Goal: Transaction & Acquisition: Purchase product/service

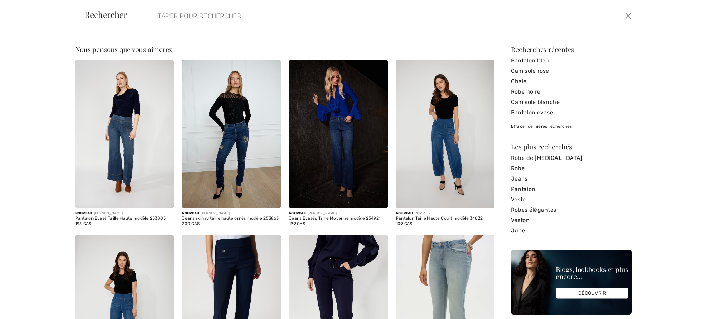
scroll to position [0, 0]
click at [203, 19] on input "search" at bounding box center [329, 16] width 353 height 21
type input "512962x"
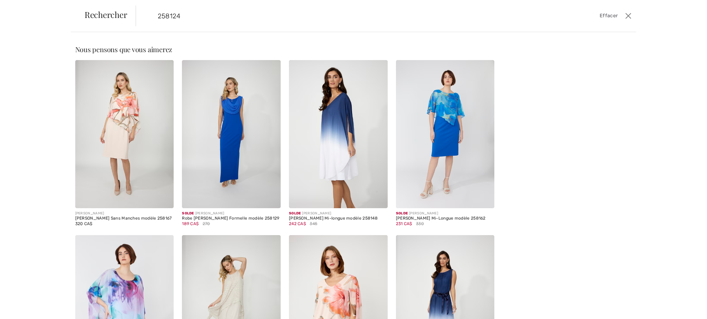
type input "258124"
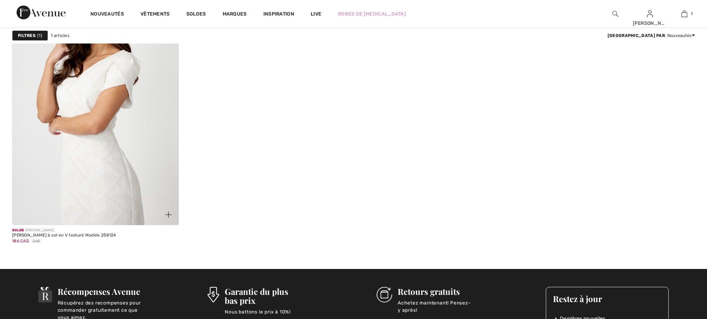
scroll to position [115, 0]
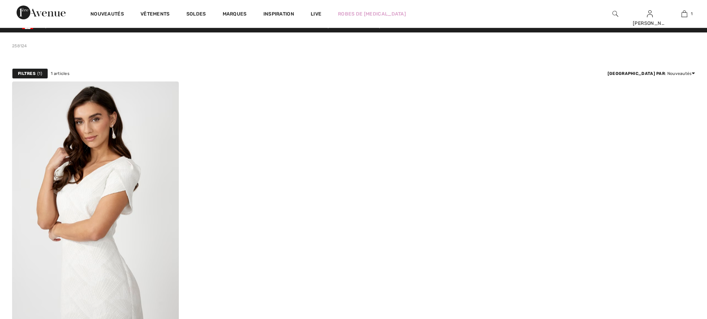
scroll to position [0, 0]
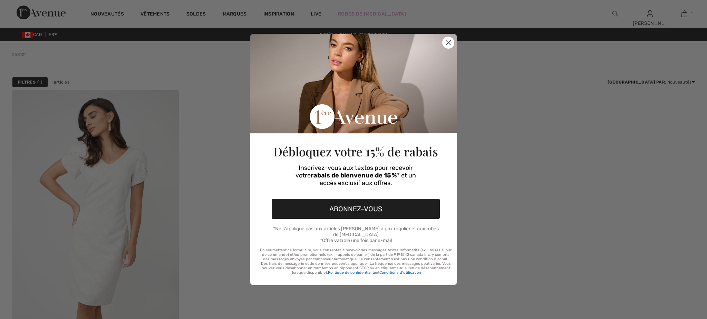
click at [207, 142] on div "Close dialog Débloquez votre 15% de rabais Inscrivez-vous aux textos pour recev…" at bounding box center [353, 159] width 707 height 319
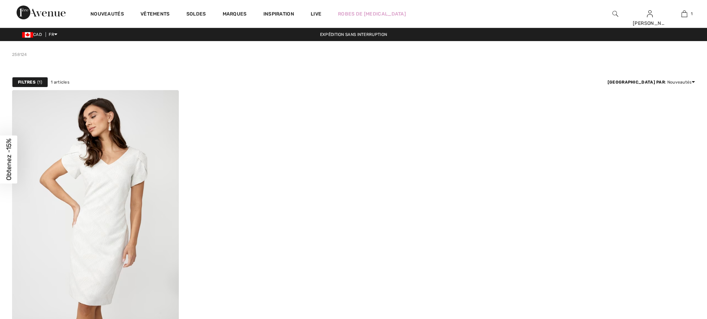
click at [448, 56] on div "Close dialog Débloquez votre 15% de rabais Inscrivez-vous aux textos pour recev…" at bounding box center [353, 188] width 207 height 286
click at [449, 56] on div "Close dialog Débloquez votre 15% de rabais Inscrivez-vous aux textos pour recev…" at bounding box center [353, 188] width 207 height 286
click at [448, 55] on div "Close dialog Débloquez votre 15% de rabais Inscrivez-vous aux textos pour recev…" at bounding box center [353, 188] width 207 height 286
click at [244, 71] on div at bounding box center [353, 66] width 683 height 17
click at [615, 14] on img at bounding box center [616, 14] width 6 height 8
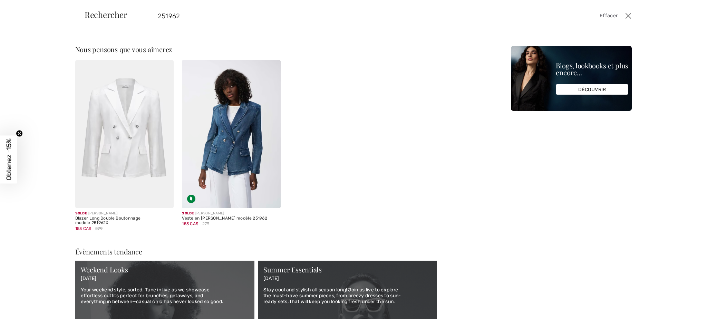
type input "251962"
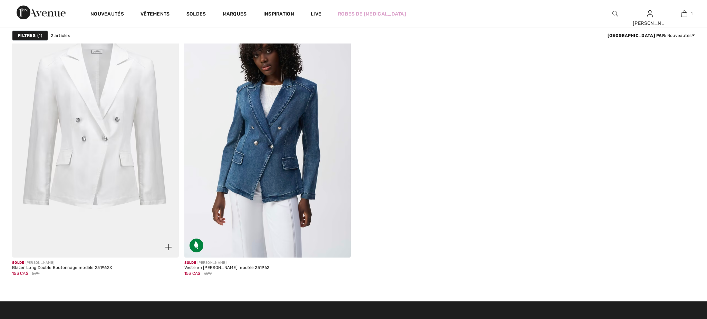
click at [104, 183] on img at bounding box center [95, 133] width 167 height 250
click at [104, 182] on img at bounding box center [95, 133] width 167 height 250
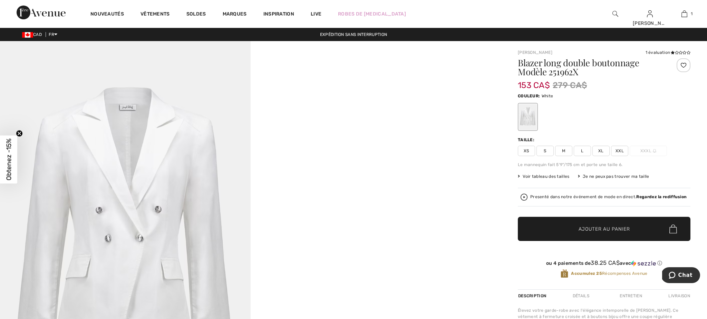
click at [615, 12] on img at bounding box center [616, 14] width 6 height 8
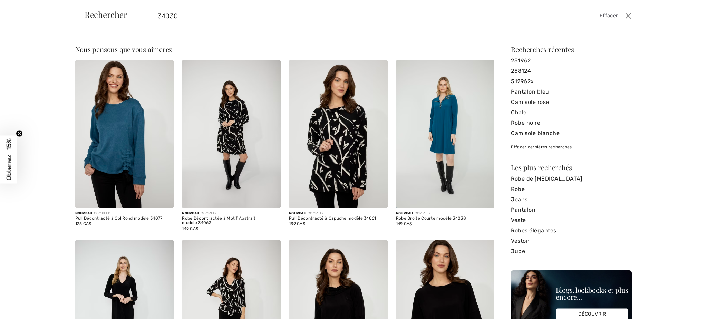
type input "34030"
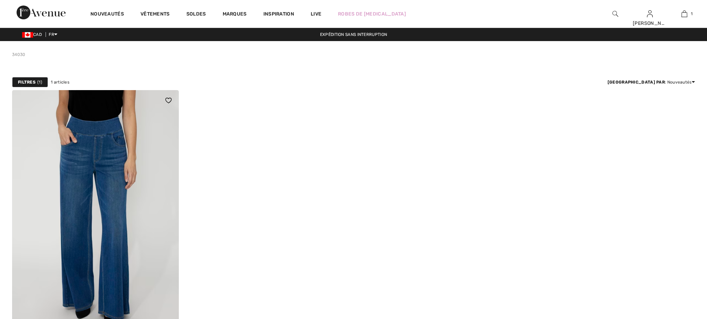
click at [139, 205] on img at bounding box center [95, 215] width 167 height 250
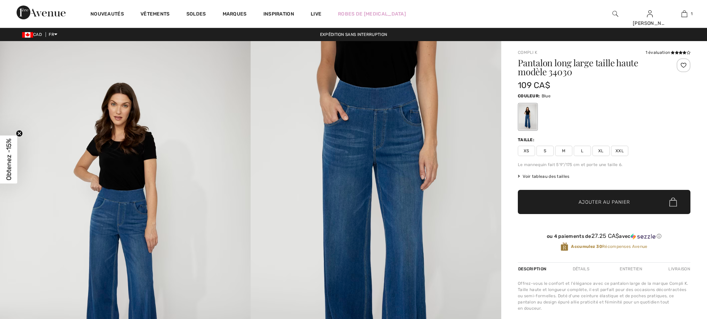
click at [583, 152] on span "L" at bounding box center [582, 151] width 17 height 10
drag, startPoint x: 594, startPoint y: 199, endPoint x: 348, endPoint y: 185, distance: 245.6
click at [594, 200] on span "Ajouter au panier" at bounding box center [604, 202] width 51 height 7
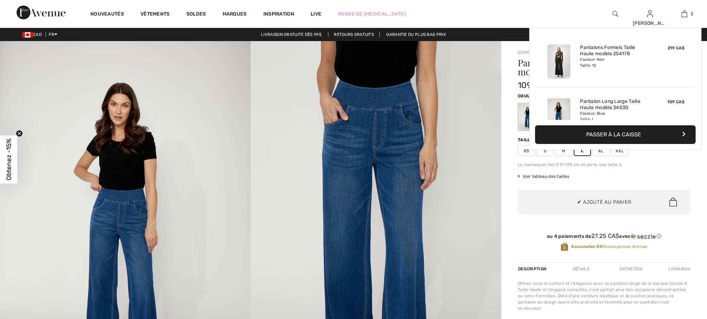
scroll to position [21, 0]
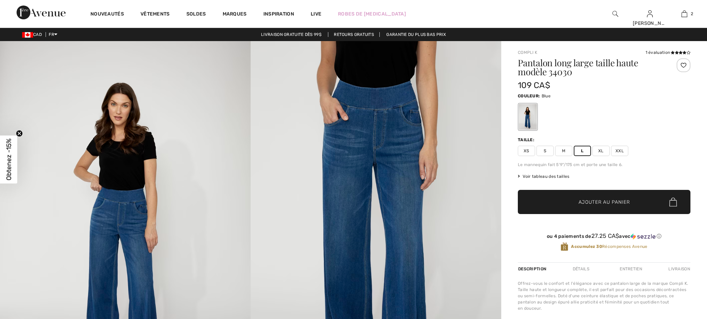
click at [615, 12] on img at bounding box center [616, 14] width 6 height 8
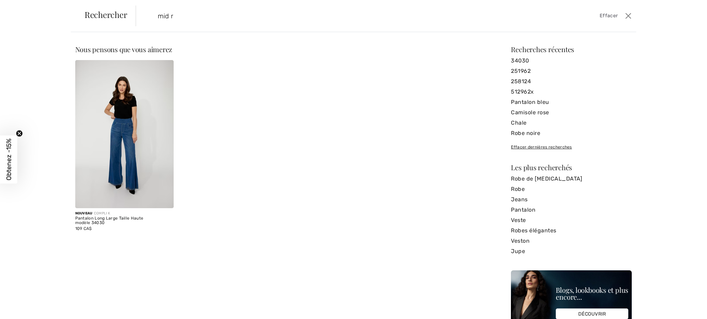
scroll to position [0, 0]
type input "mid rise belted trouser"
drag, startPoint x: 226, startPoint y: 17, endPoint x: 157, endPoint y: 16, distance: 68.4
click at [154, 16] on input "mid rise belted trouser" at bounding box center [329, 16] width 353 height 21
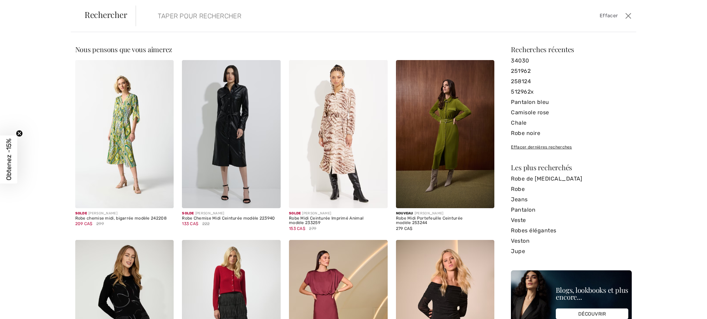
click at [211, 16] on input "search" at bounding box center [329, 16] width 353 height 21
click at [230, 19] on input "search" at bounding box center [329, 16] width 353 height 21
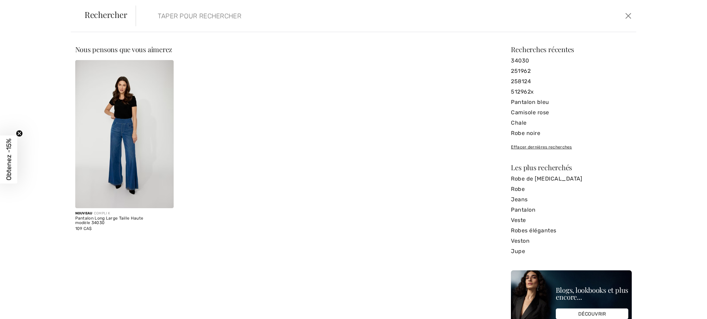
drag, startPoint x: 189, startPoint y: 16, endPoint x: 160, endPoint y: 15, distance: 28.7
click at [160, 15] on input "search" at bounding box center [329, 16] width 353 height 21
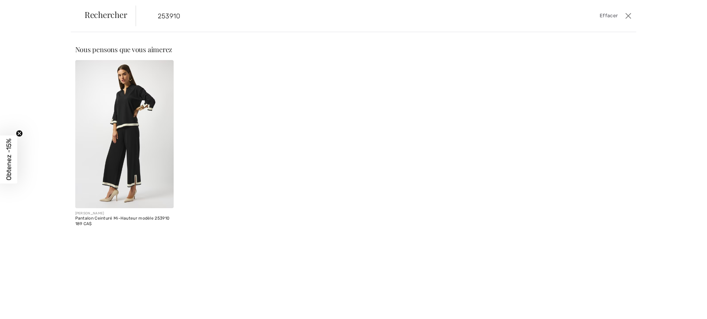
type input "253910"
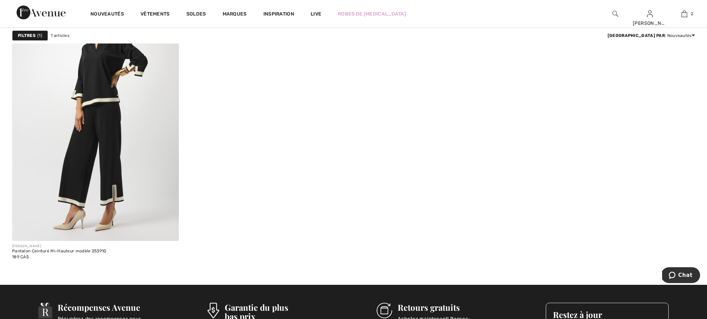
scroll to position [107, 0]
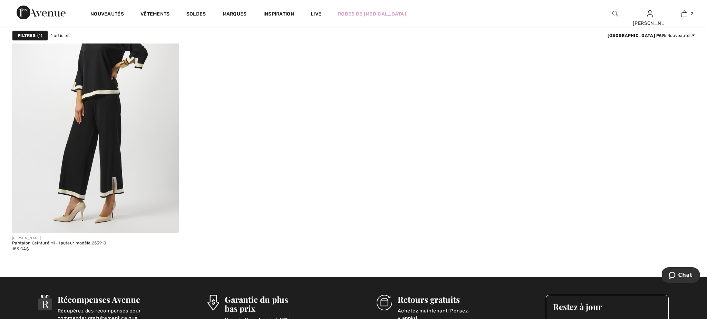
click at [147, 152] on img at bounding box center [95, 108] width 167 height 250
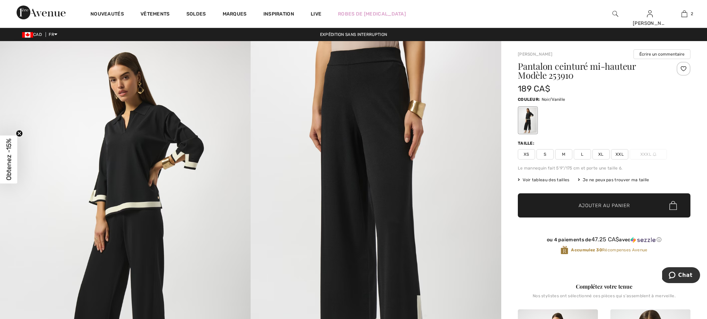
click at [583, 156] on span "L" at bounding box center [582, 154] width 17 height 10
click at [604, 202] on span "Ajouter au panier" at bounding box center [604, 205] width 51 height 7
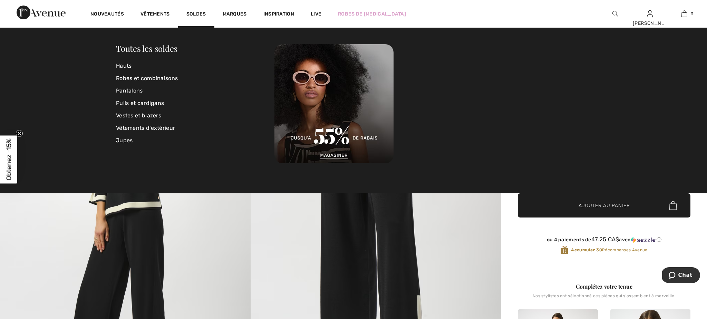
click at [615, 13] on img at bounding box center [616, 14] width 6 height 8
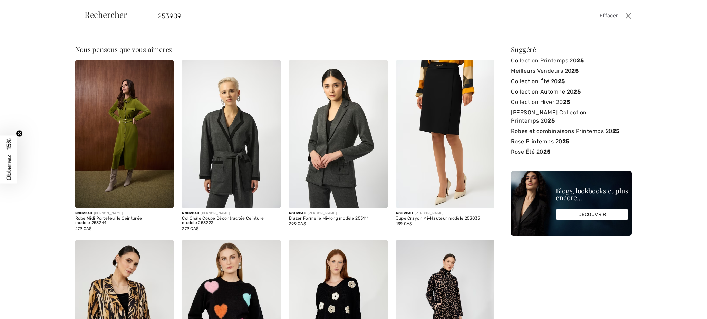
type input "253909"
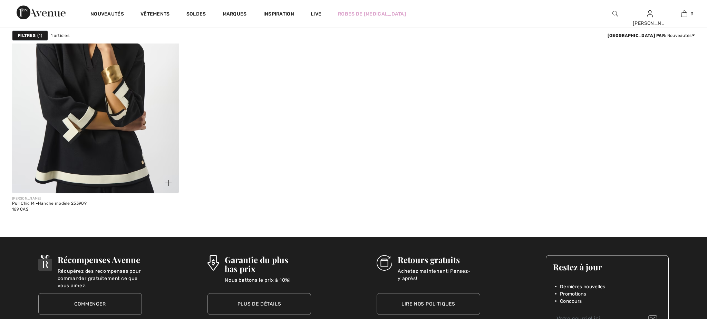
click at [151, 171] on div at bounding box center [164, 179] width 29 height 29
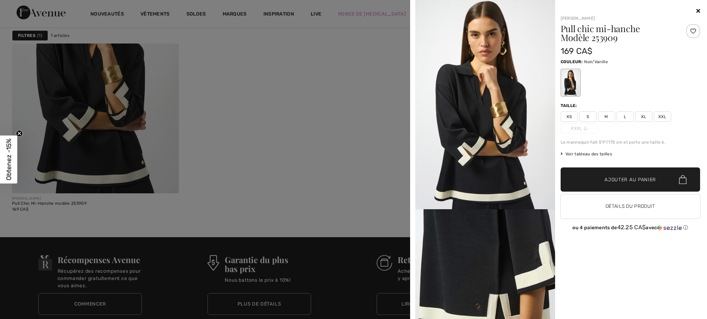
click at [327, 155] on div at bounding box center [353, 159] width 707 height 319
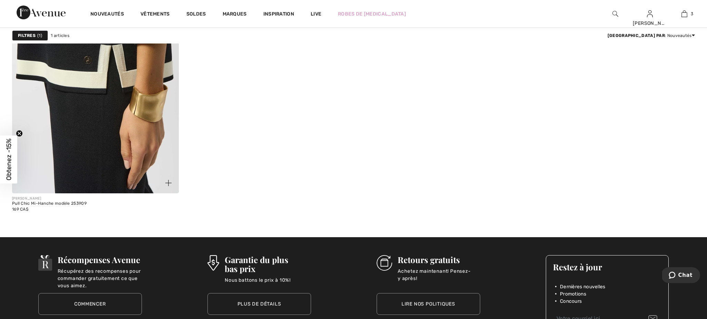
click at [137, 140] on img at bounding box center [95, 68] width 167 height 250
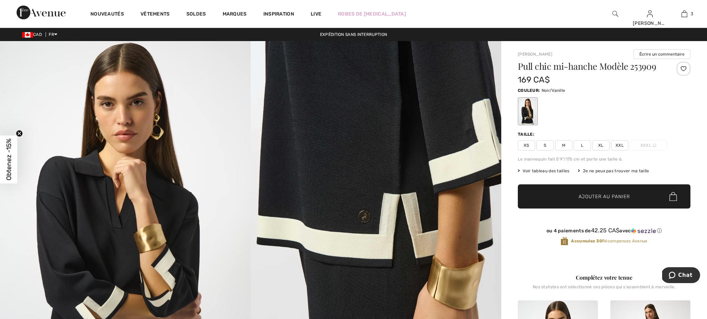
click at [585, 146] on span "L" at bounding box center [582, 145] width 17 height 10
click at [606, 193] on span "Ajouter au panier" at bounding box center [604, 196] width 51 height 7
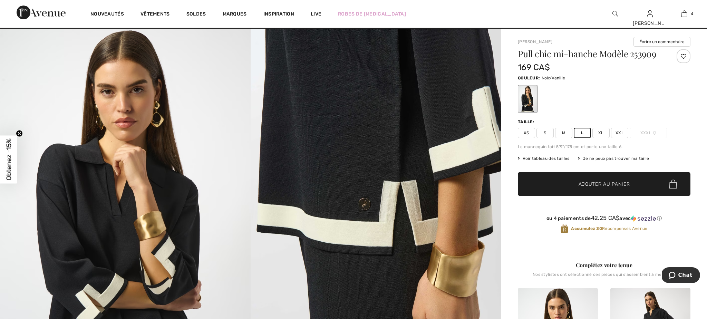
scroll to position [21, 0]
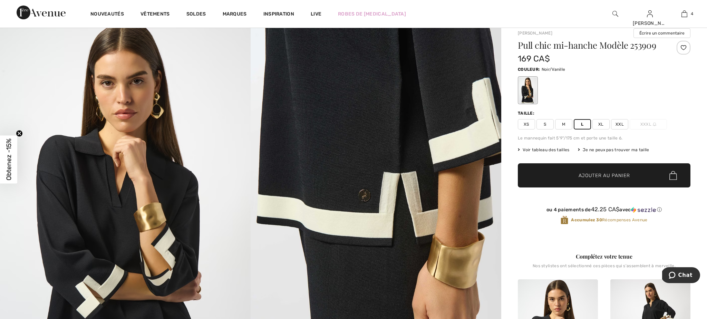
click at [615, 12] on img at bounding box center [616, 14] width 6 height 8
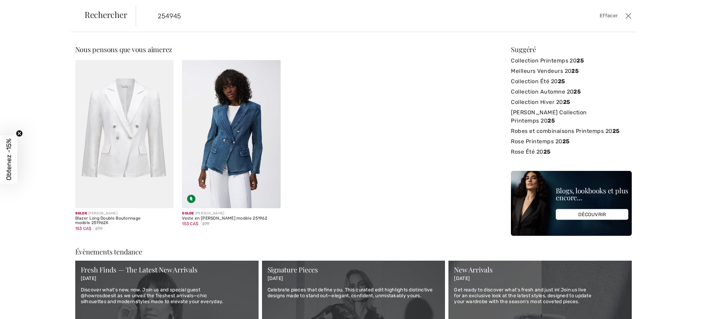
type input "254945"
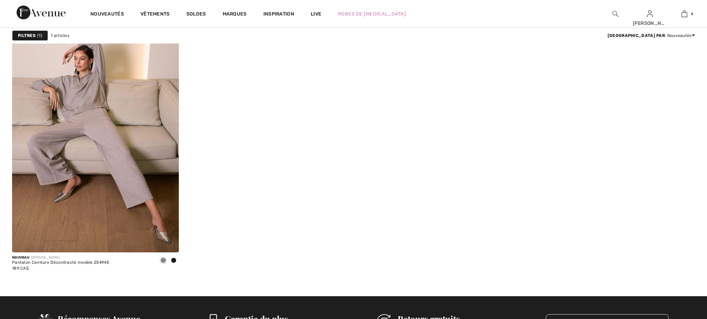
scroll to position [97, 0]
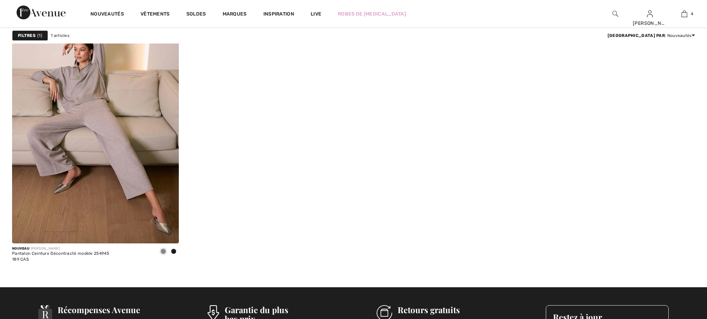
click at [138, 126] on img at bounding box center [95, 118] width 167 height 250
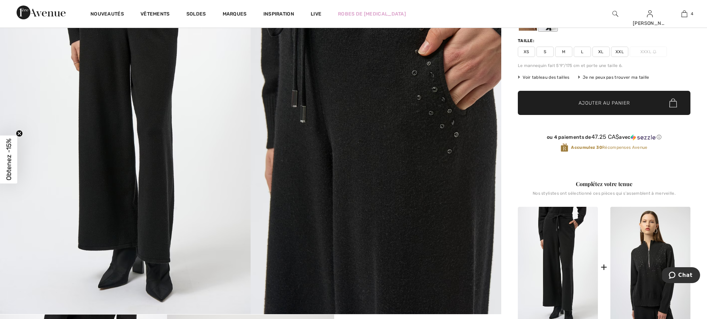
scroll to position [102, 0]
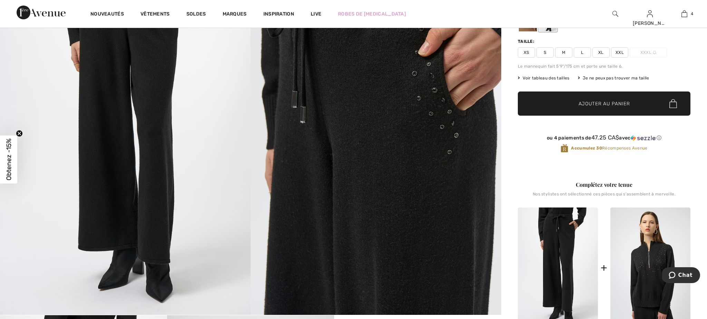
click at [582, 54] on span "L" at bounding box center [582, 52] width 17 height 10
click at [602, 103] on span "Ajouter au panier" at bounding box center [604, 103] width 51 height 7
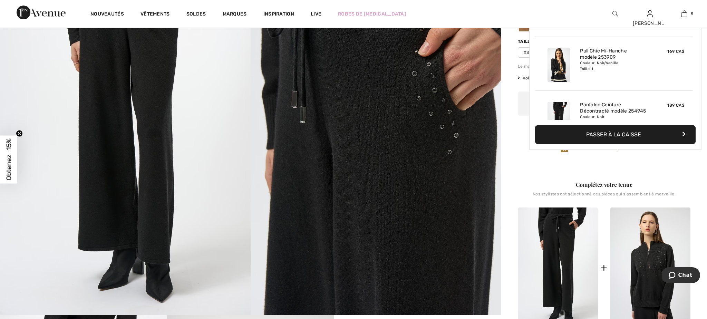
scroll to position [183, 0]
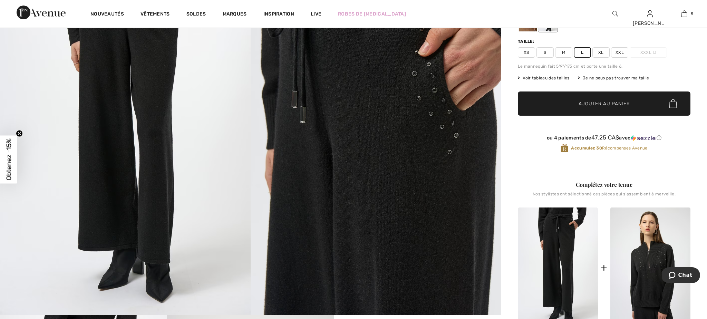
click at [614, 13] on img at bounding box center [616, 14] width 6 height 8
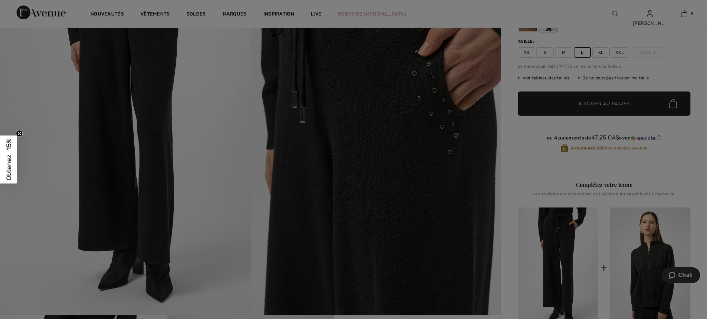
scroll to position [0, 0]
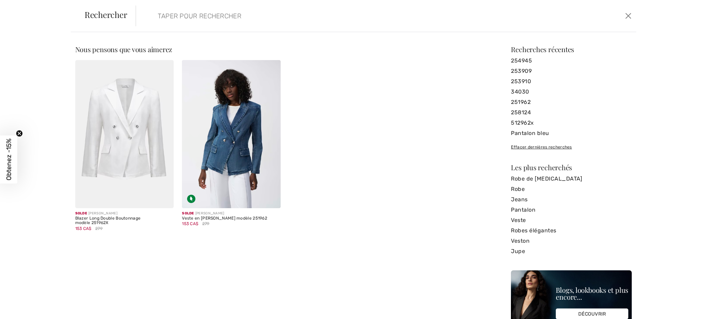
click at [249, 17] on input "search" at bounding box center [329, 16] width 353 height 21
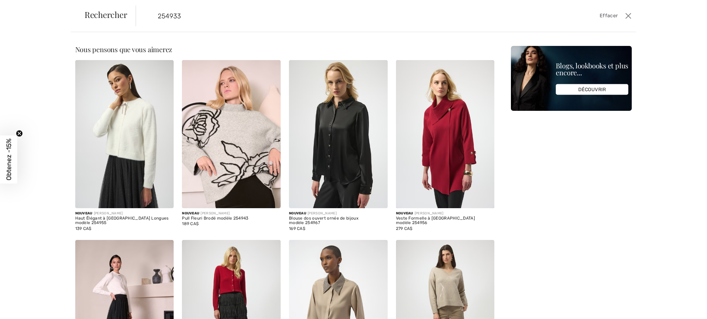
type input "254933"
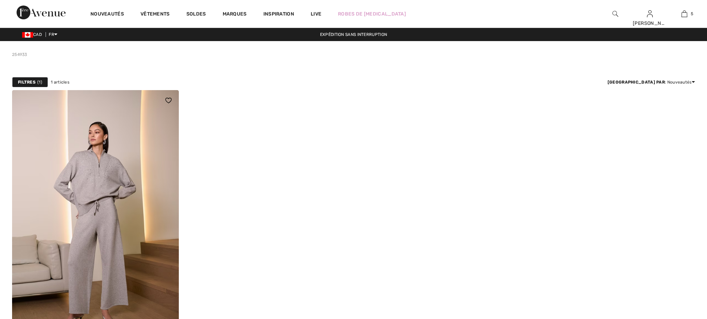
drag, startPoint x: 0, startPoint y: 0, endPoint x: 122, endPoint y: 184, distance: 221.1
click at [122, 184] on img at bounding box center [95, 215] width 167 height 250
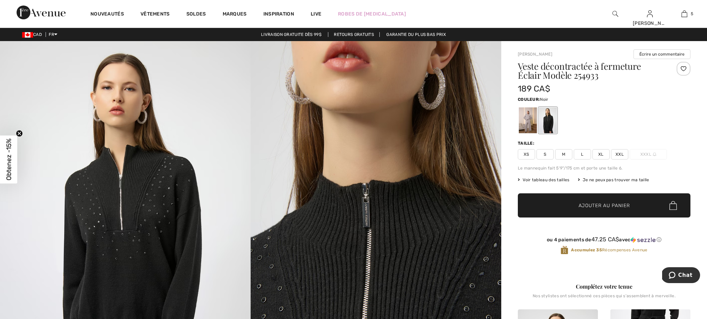
click at [583, 155] on span "L" at bounding box center [582, 154] width 17 height 10
drag, startPoint x: 599, startPoint y: 206, endPoint x: 596, endPoint y: 205, distance: 3.5
click at [599, 206] on span "Ajouter au panier" at bounding box center [604, 205] width 51 height 7
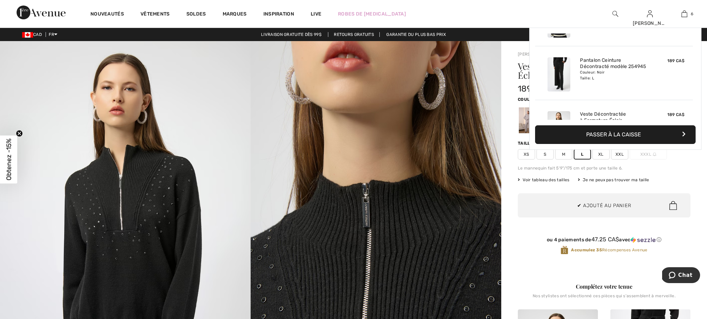
scroll to position [237, 0]
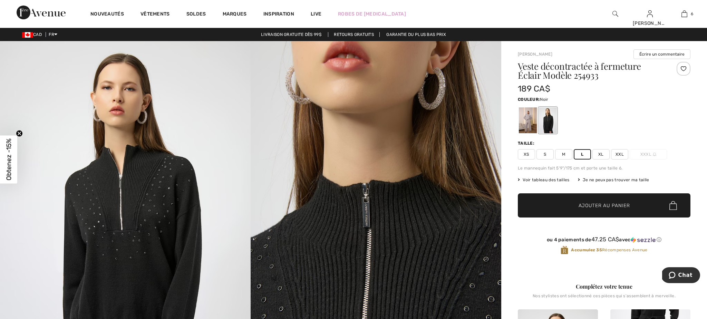
click at [614, 15] on img at bounding box center [616, 14] width 6 height 8
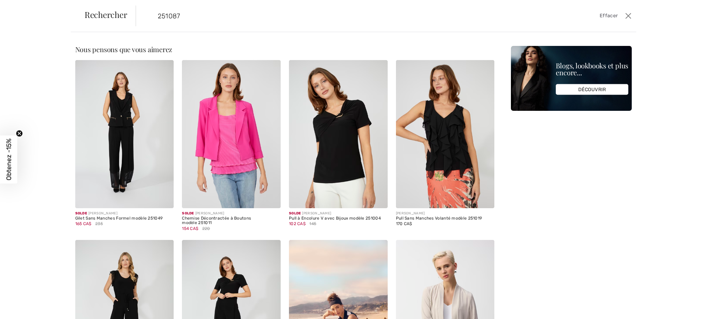
type input "251087"
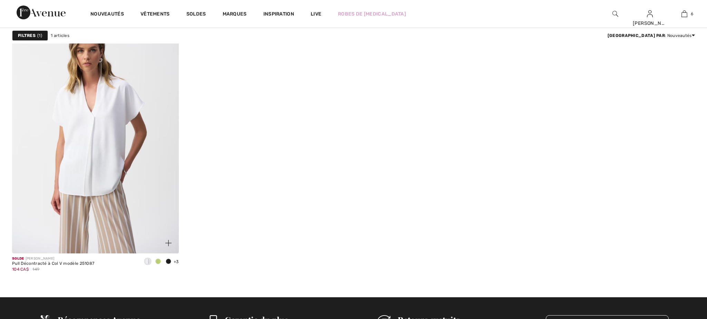
click at [106, 201] on img at bounding box center [95, 128] width 167 height 250
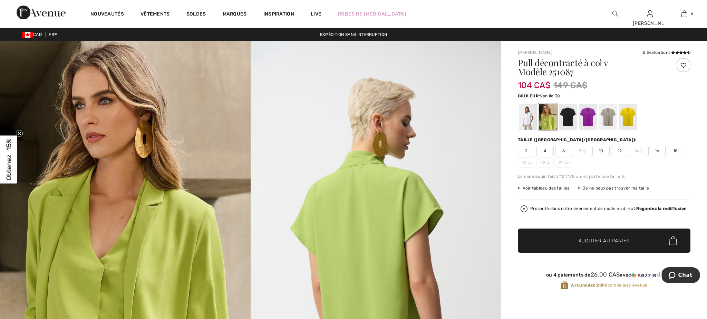
click at [527, 122] on div at bounding box center [528, 117] width 18 height 26
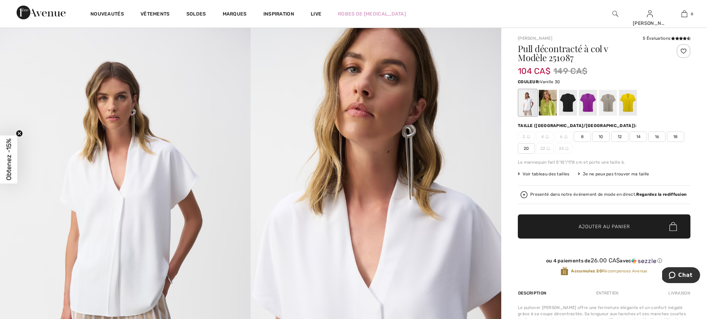
scroll to position [13, 0]
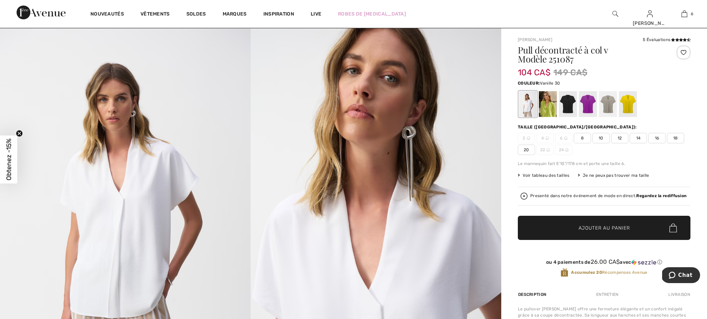
click at [622, 138] on span "12" at bounding box center [619, 138] width 17 height 10
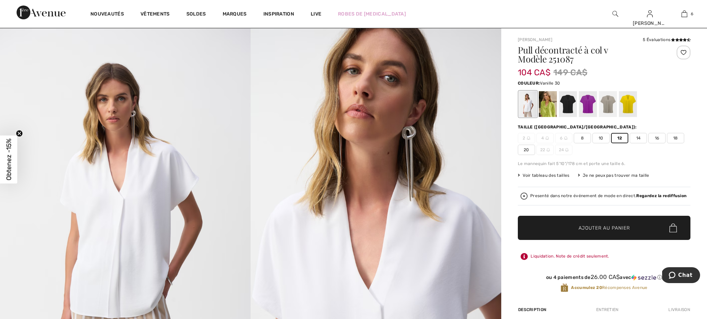
click at [605, 231] on span "Ajouter au panier" at bounding box center [604, 227] width 51 height 7
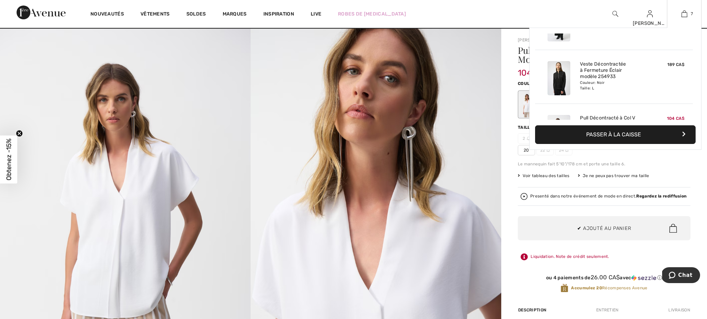
scroll to position [291, 0]
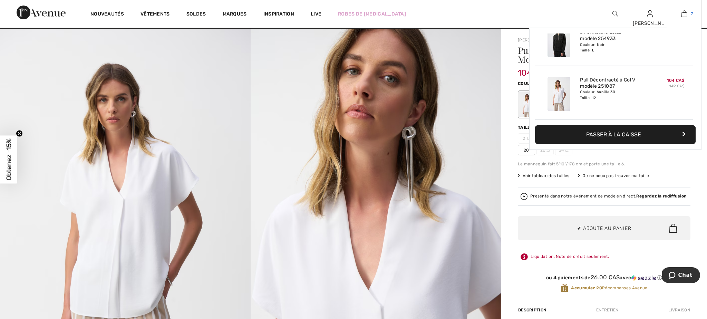
click at [683, 15] on img at bounding box center [685, 14] width 6 height 8
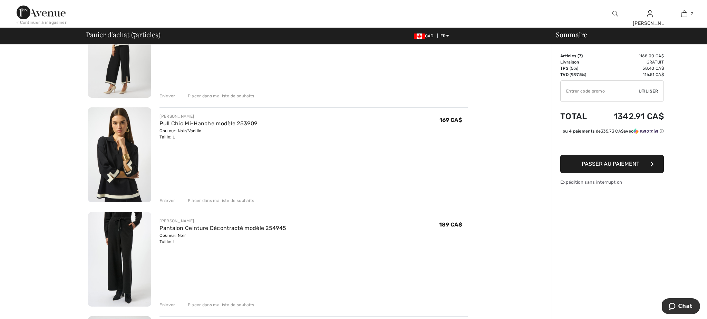
scroll to position [299, 0]
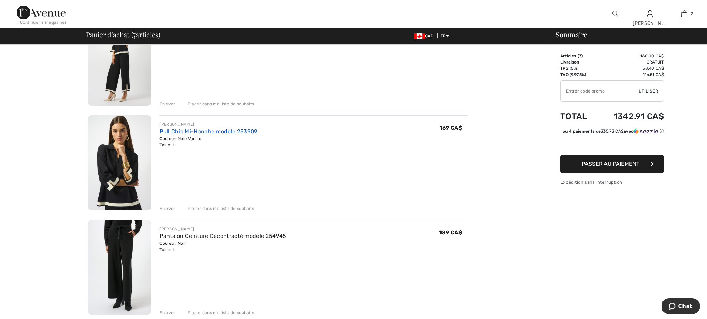
click at [198, 133] on link "Pull Chic Mi-Hanche modèle 253909" at bounding box center [209, 131] width 98 height 7
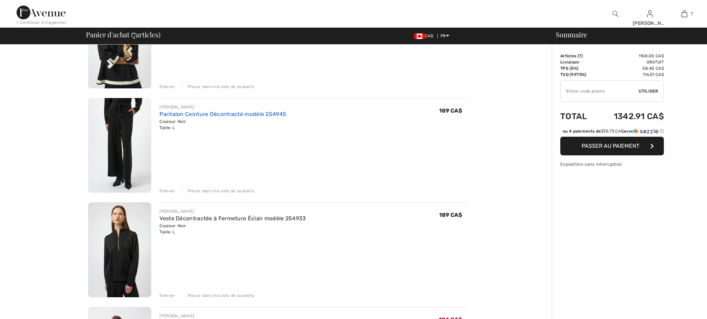
click at [175, 114] on link "Pantalon Ceinture Décontracté modèle 254945" at bounding box center [223, 114] width 127 height 7
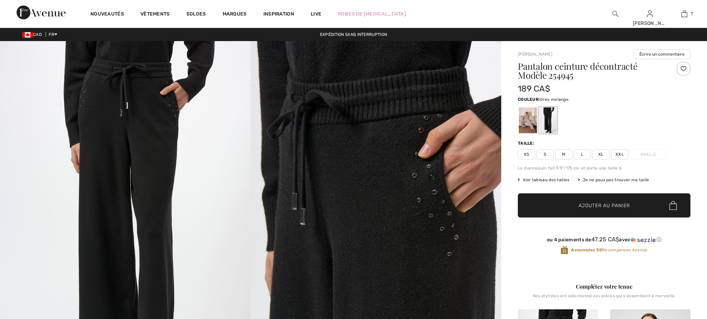
click at [527, 123] on div at bounding box center [528, 120] width 18 height 26
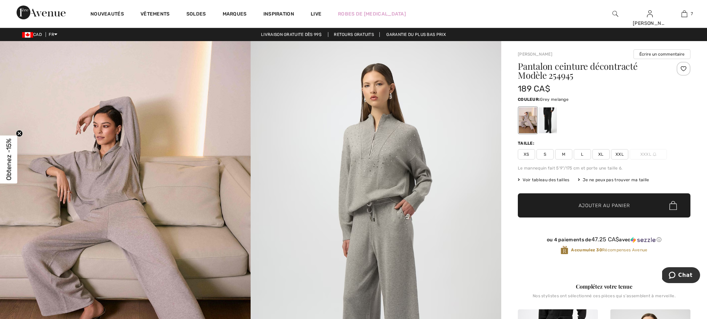
click at [585, 155] on span "L" at bounding box center [582, 154] width 17 height 10
click at [603, 204] on span "Ajouter au panier" at bounding box center [604, 205] width 51 height 7
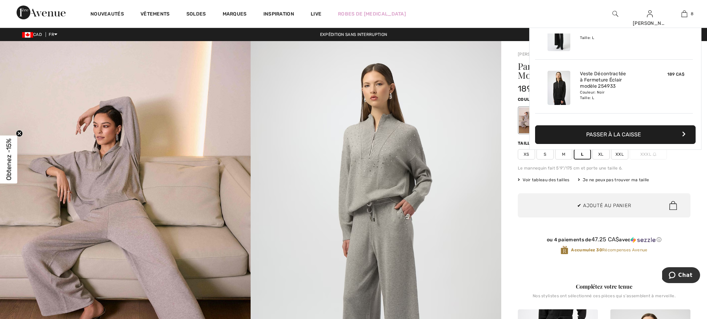
scroll to position [345, 0]
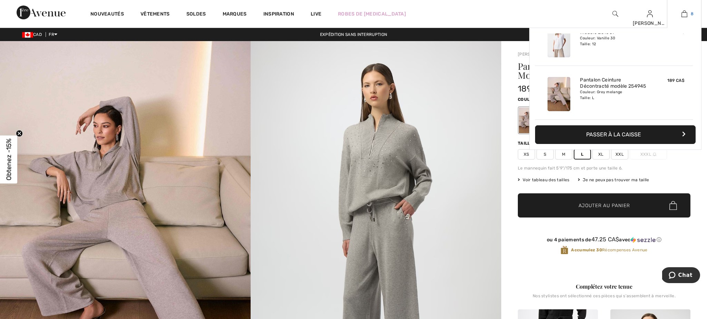
click at [684, 15] on img at bounding box center [685, 14] width 6 height 8
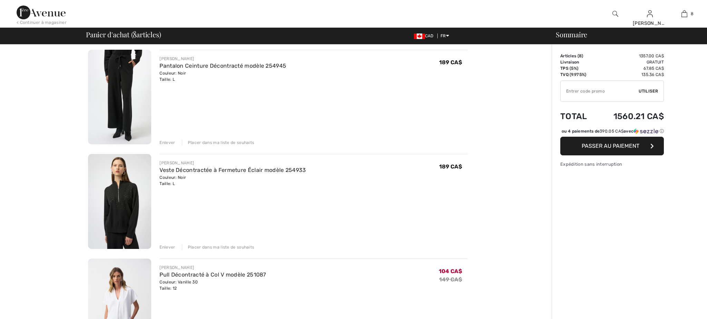
scroll to position [461, 0]
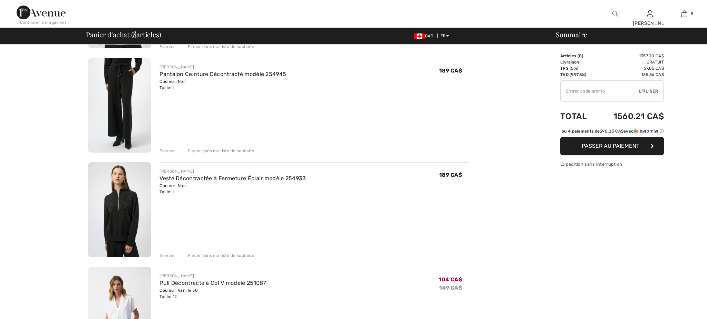
click at [167, 151] on div "Enlever" at bounding box center [168, 151] width 16 height 6
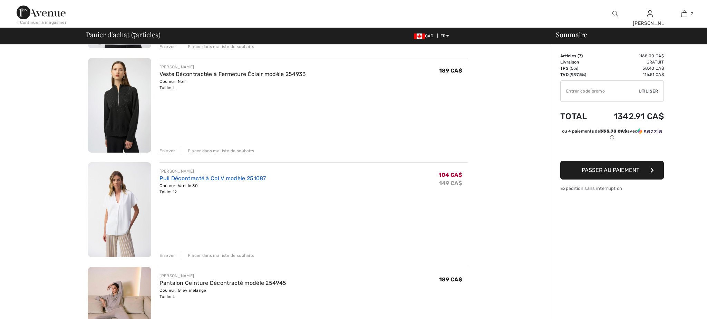
scroll to position [0, 0]
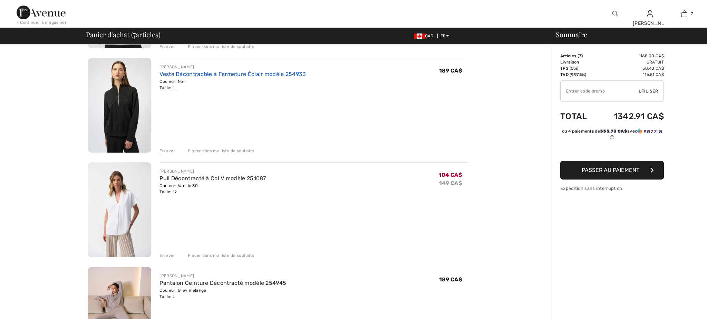
click at [187, 74] on link "Veste Décontractée à Fermeture Éclair modèle 254933" at bounding box center [233, 74] width 146 height 7
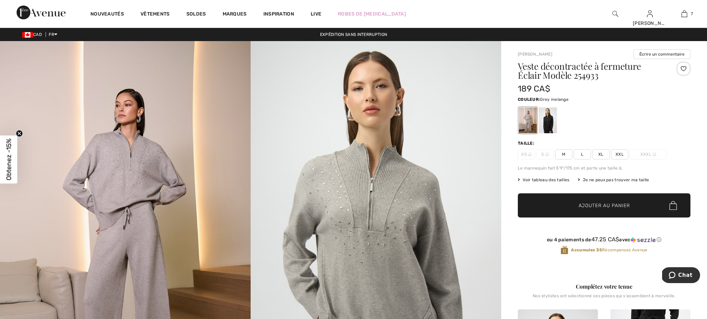
click at [584, 153] on span "L" at bounding box center [582, 154] width 17 height 10
click at [602, 203] on span "Ajouter au panier" at bounding box center [604, 205] width 51 height 7
click at [684, 19] on div "8 Ajouté au panier Joseph Ribkoff Pantalons Formels Taille Haute Modèle 254178 …" at bounding box center [684, 14] width 35 height 28
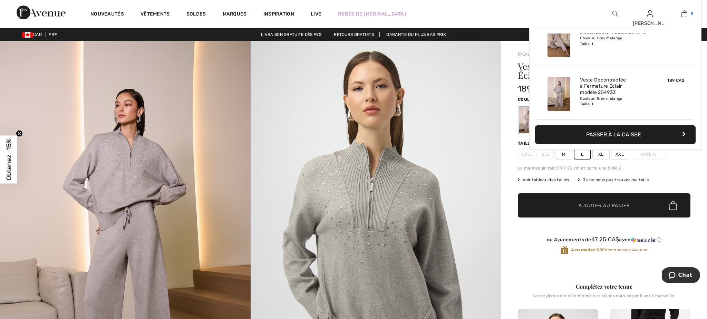
click at [684, 14] on img at bounding box center [685, 14] width 6 height 8
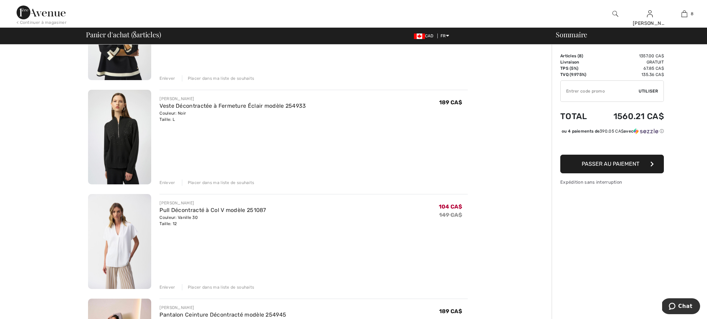
scroll to position [431, 0]
click at [167, 180] on div "Enlever" at bounding box center [168, 182] width 16 height 6
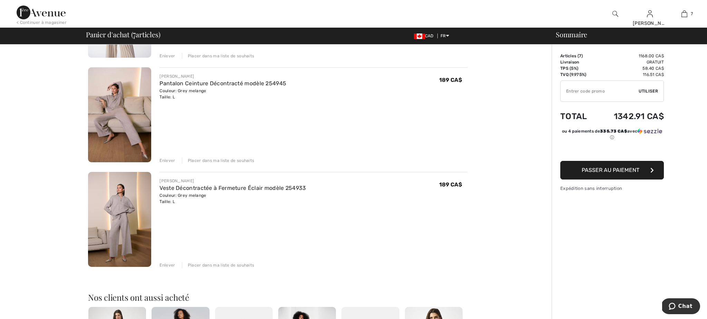
scroll to position [559, 0]
